Goal: Information Seeking & Learning: Learn about a topic

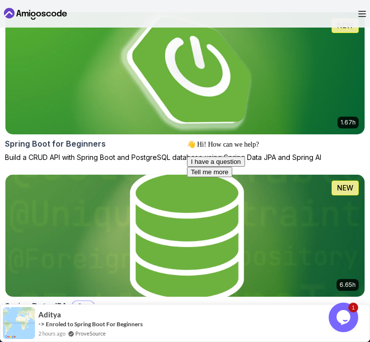
scroll to position [737, 0]
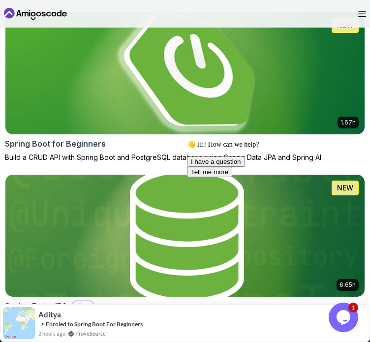
click at [165, 126] on img at bounding box center [186, 73] width 378 height 128
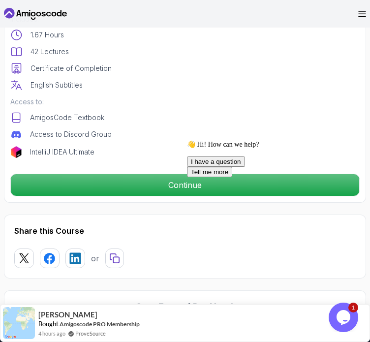
scroll to position [421, 0]
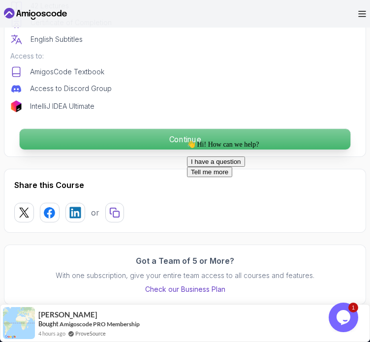
click at [165, 147] on p "Continue" at bounding box center [185, 139] width 331 height 21
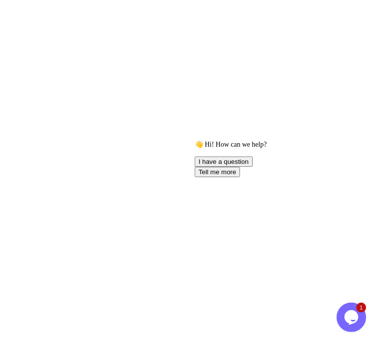
click at [171, 0] on html at bounding box center [189, 0] width 378 height 0
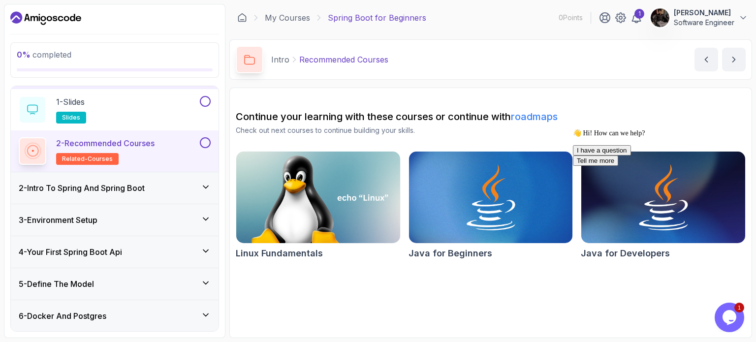
scroll to position [29, 0]
click at [105, 186] on h3 "2 - Intro To Spring And Spring Boot" at bounding box center [82, 188] width 126 height 12
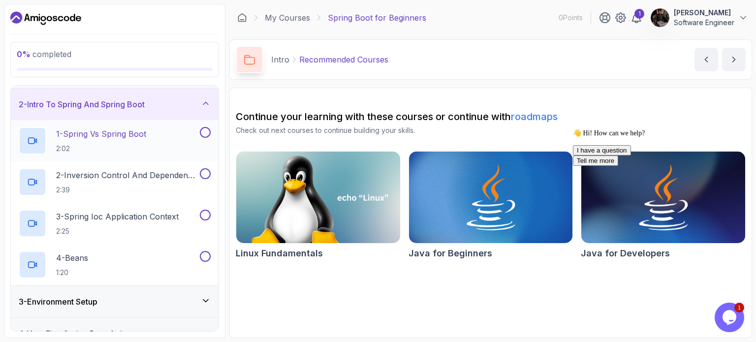
click at [100, 128] on p "1 - Spring Vs Spring Boot" at bounding box center [101, 134] width 90 height 12
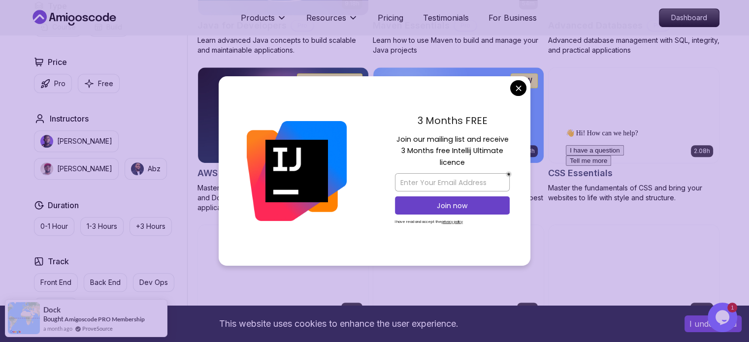
scroll to position [668, 0]
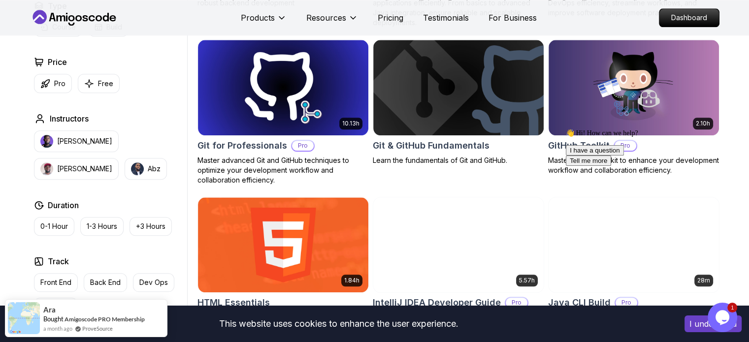
scroll to position [1046, 0]
